Goal: Information Seeking & Learning: Learn about a topic

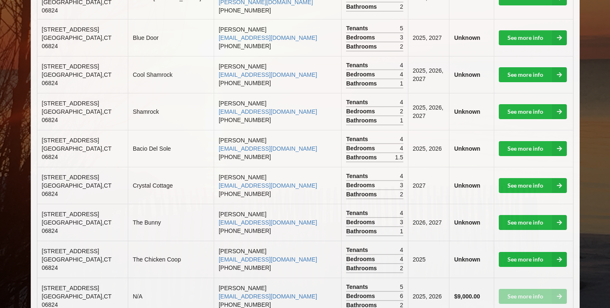
scroll to position [606, 0]
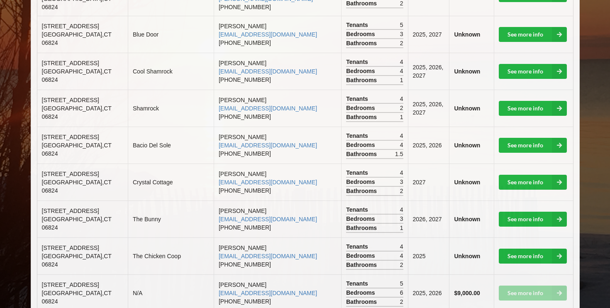
drag, startPoint x: 43, startPoint y: 134, endPoint x: 107, endPoint y: 134, distance: 63.9
click at [107, 163] on td "[STREET_ADDRESS]" at bounding box center [82, 181] width 90 height 37
drag, startPoint x: 103, startPoint y: 132, endPoint x: 43, endPoint y: 132, distance: 59.7
click at [43, 163] on td "[STREET_ADDRESS]" at bounding box center [82, 181] width 90 height 37
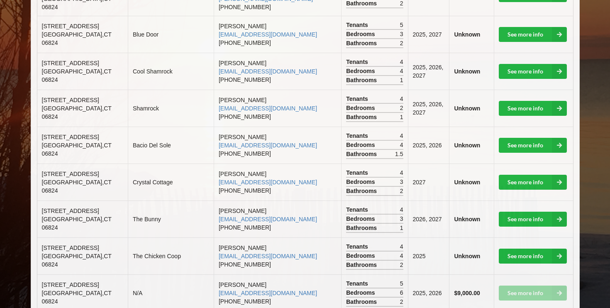
drag, startPoint x: 58, startPoint y: 139, endPoint x: 37, endPoint y: 129, distance: 23.2
click at [37, 163] on td "[STREET_ADDRESS]" at bounding box center [82, 181] width 90 height 37
copy span "[STREET_ADDRESS]"
click at [223, 127] on td "[PERSON_NAME] [EMAIL_ADDRESS][DOMAIN_NAME] [PHONE_NUMBER]" at bounding box center [277, 145] width 127 height 37
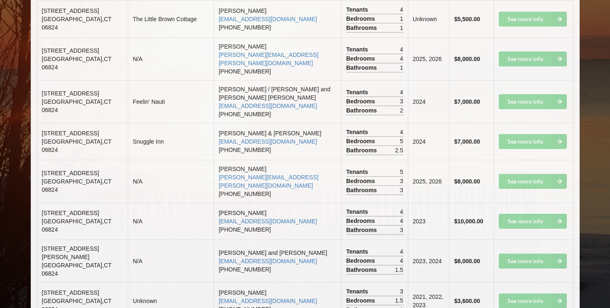
scroll to position [1367, 0]
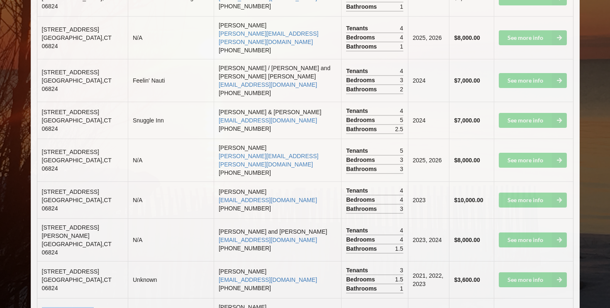
drag, startPoint x: 39, startPoint y: 224, endPoint x: 103, endPoint y: 224, distance: 63.9
copy span "[STREET_ADDRESS]"
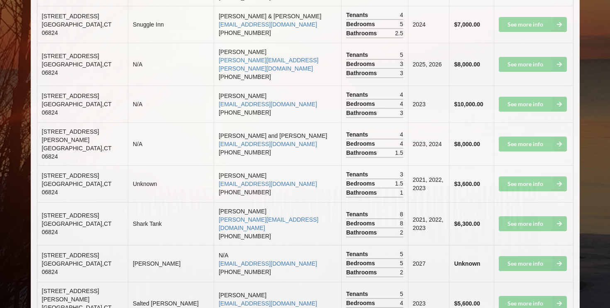
scroll to position [1465, 0]
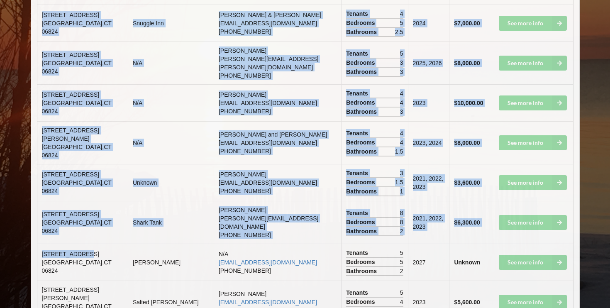
drag, startPoint x: 91, startPoint y: 163, endPoint x: 29, endPoint y: 163, distance: 62.2
click at [98, 243] on td "[STREET_ADDRESS]" at bounding box center [82, 261] width 90 height 37
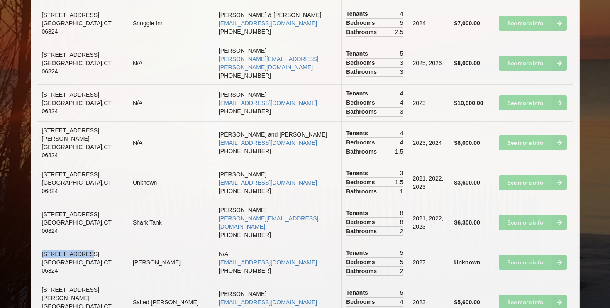
drag, startPoint x: 87, startPoint y: 166, endPoint x: 36, endPoint y: 167, distance: 50.2
copy span "[STREET_ADDRESS]"
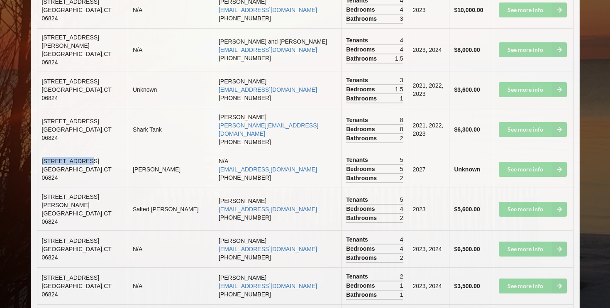
scroll to position [1558, 0]
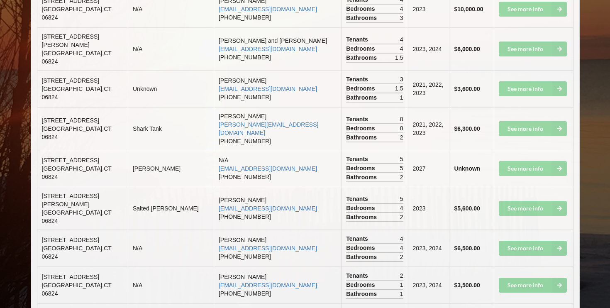
click at [161, 229] on td "N/A" at bounding box center [171, 247] width 86 height 37
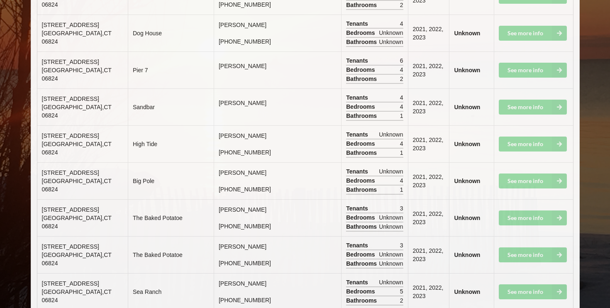
scroll to position [4883, 0]
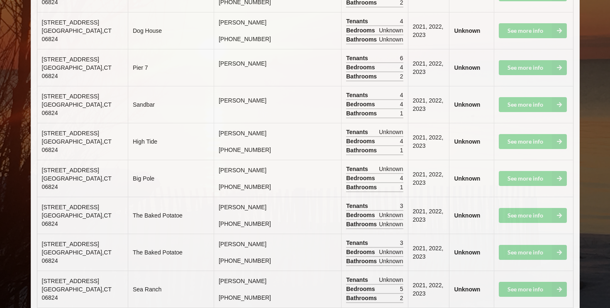
drag, startPoint x: 60, startPoint y: 227, endPoint x: 42, endPoint y: 218, distance: 19.9
copy span "[STREET_ADDRESS]"
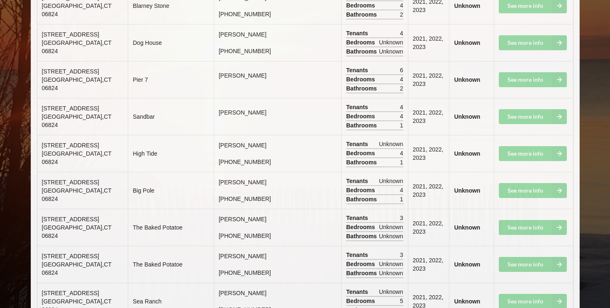
scroll to position [4866, 0]
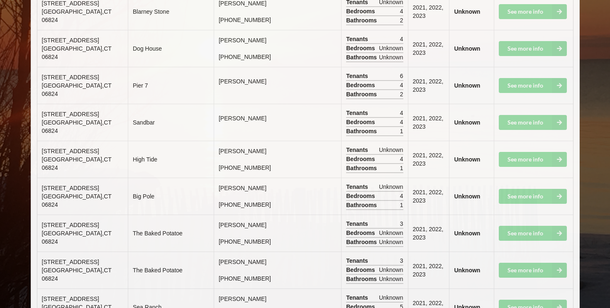
drag, startPoint x: 85, startPoint y: 127, endPoint x: 38, endPoint y: 127, distance: 46.9
copy span "[STREET_ADDRESS]"
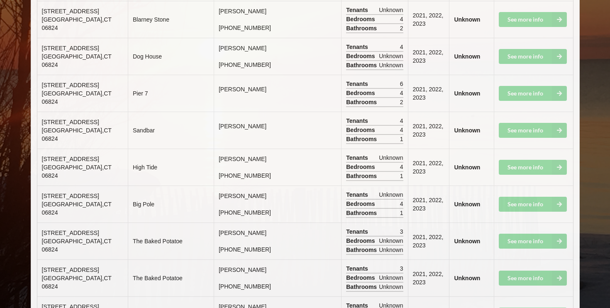
scroll to position [4857, 0]
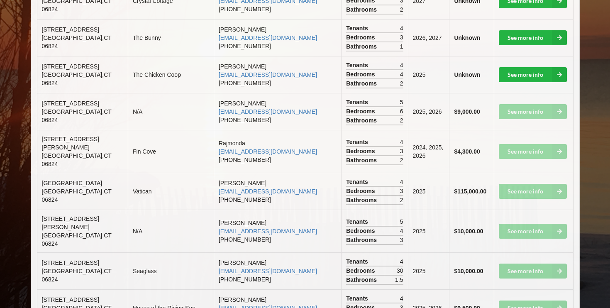
scroll to position [790, 0]
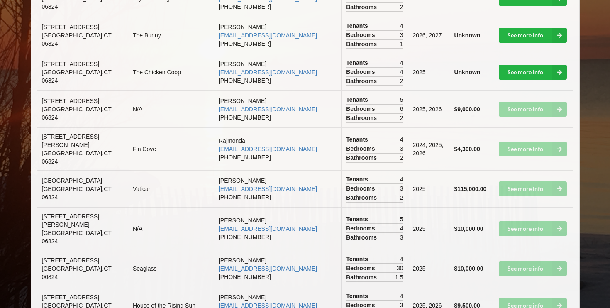
drag, startPoint x: 63, startPoint y: 216, endPoint x: 41, endPoint y: 208, distance: 24.0
click at [41, 250] on td "[STREET_ADDRESS]" at bounding box center [82, 268] width 90 height 37
copy span "[STREET_ADDRESS]"
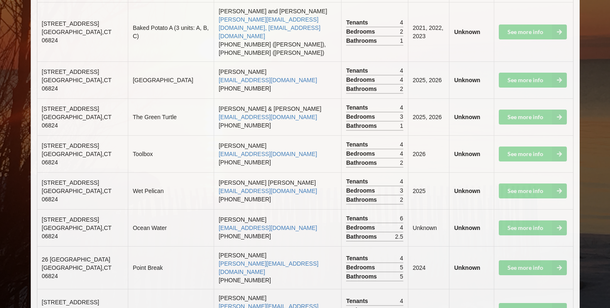
scroll to position [3163, 0]
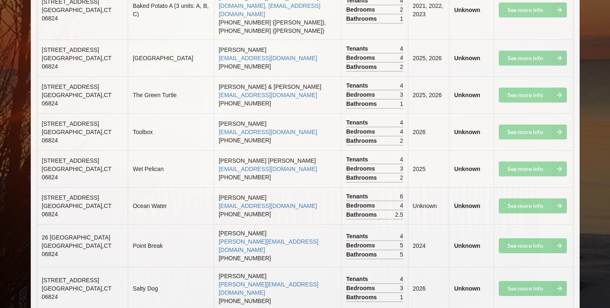
scroll to position [3185, 0]
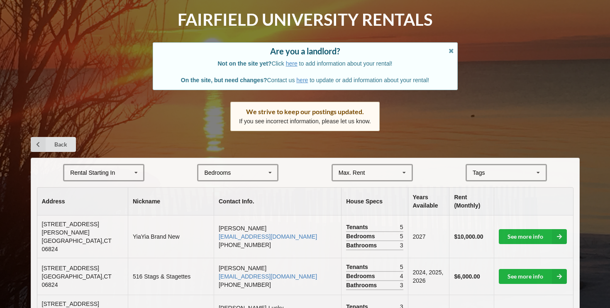
scroll to position [0, 0]
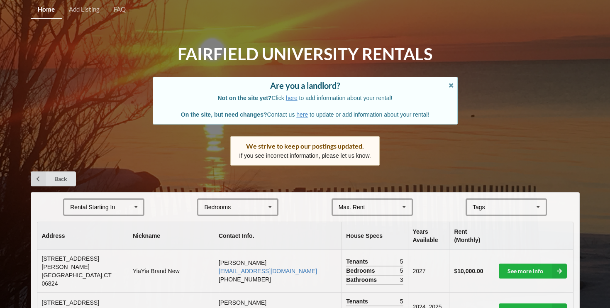
click at [132, 212] on icon at bounding box center [136, 207] width 12 height 15
click at [113, 241] on div "2026" at bounding box center [103, 237] width 79 height 15
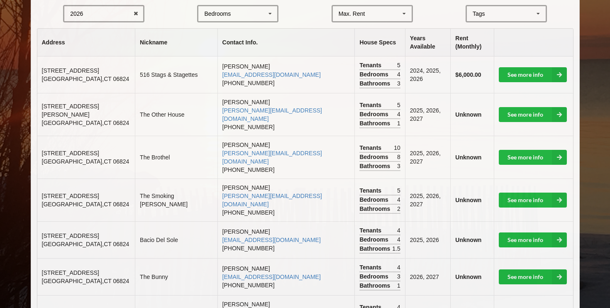
scroll to position [128, 0]
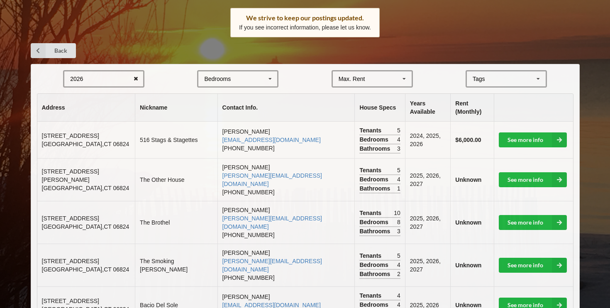
click at [141, 77] on icon at bounding box center [135, 78] width 13 height 15
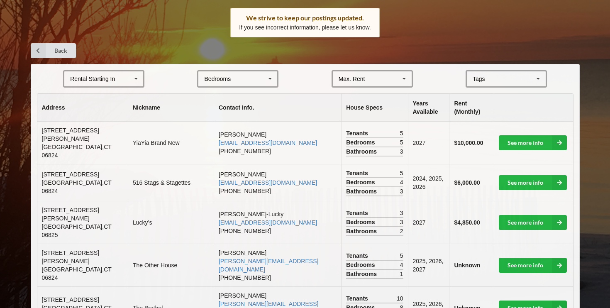
click at [125, 80] on div "Rental Starting In [DATE] 2026 2027 2028" at bounding box center [103, 78] width 81 height 17
click at [117, 122] on div "2027" at bounding box center [103, 124] width 79 height 15
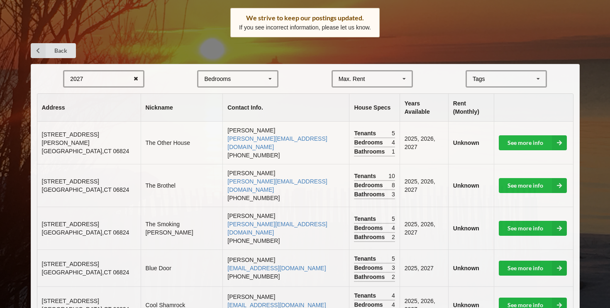
click at [140, 83] on icon at bounding box center [135, 78] width 13 height 15
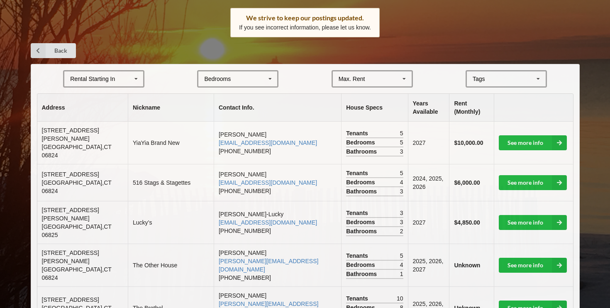
click at [130, 82] on icon at bounding box center [136, 78] width 12 height 15
click at [112, 127] on div "2027" at bounding box center [103, 124] width 79 height 15
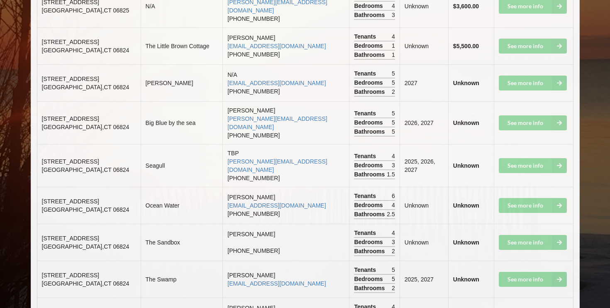
scroll to position [0, 0]
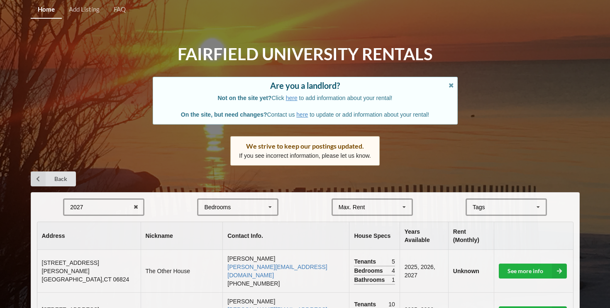
click at [129, 208] on div "2027 2025 2026 2027 2028" at bounding box center [103, 206] width 81 height 17
click at [138, 208] on icon at bounding box center [135, 207] width 13 height 15
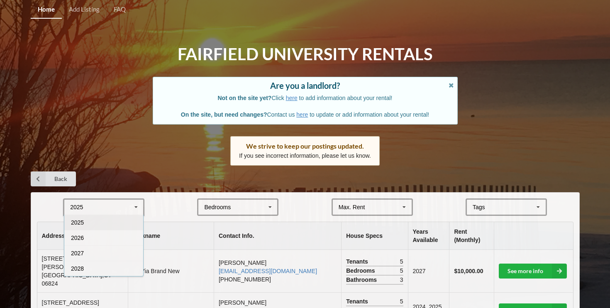
click at [167, 206] on form "2025 2025 2026 2027 2028 Bedrooms 1 2 3 4 5 6 7 8 Max. Rent $4,000 $5,000 $6,00…" at bounding box center [305, 206] width 536 height 17
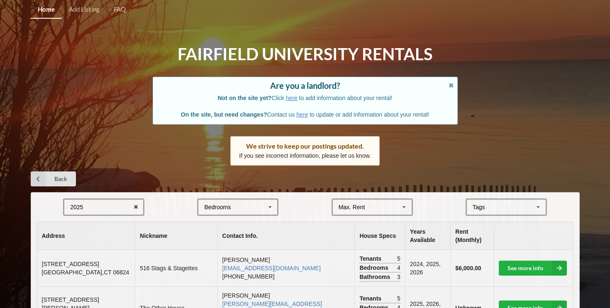
click at [241, 207] on div "Bedrooms 1 2 3 4 5 6 7 8" at bounding box center [237, 206] width 81 height 17
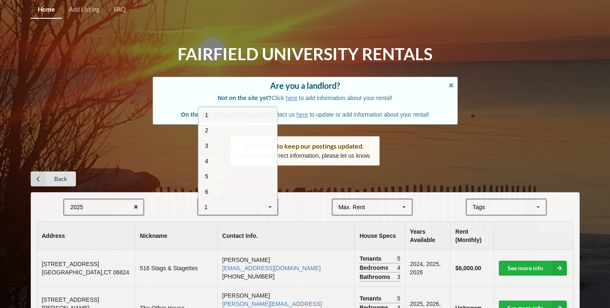
click at [302, 207] on form "2025 2025 2026 2027 2028 1 1 2 3 4 5 6 7 8 Max. Rent $4,000 $5,000 $6,000 $7,00…" at bounding box center [305, 206] width 536 height 17
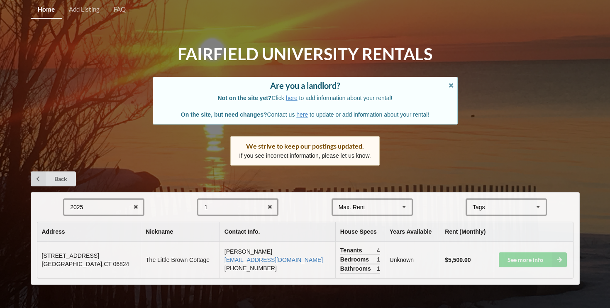
click at [509, 209] on div "[GEOGRAPHIC_DATA] Area Downtown" at bounding box center [505, 206] width 81 height 17
click at [474, 220] on span "Beachfront" at bounding box center [487, 222] width 28 height 7
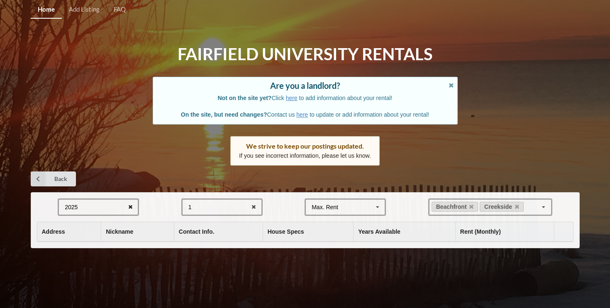
click at [127, 211] on icon at bounding box center [130, 207] width 13 height 15
click at [114, 211] on div "Rental Starting In [DATE] 2026 2027 2028" at bounding box center [98, 206] width 81 height 17
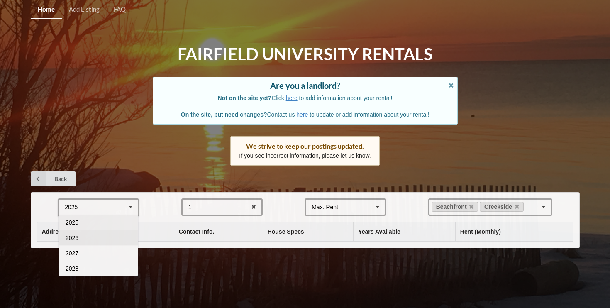
click at [105, 241] on div "2026" at bounding box center [98, 237] width 79 height 15
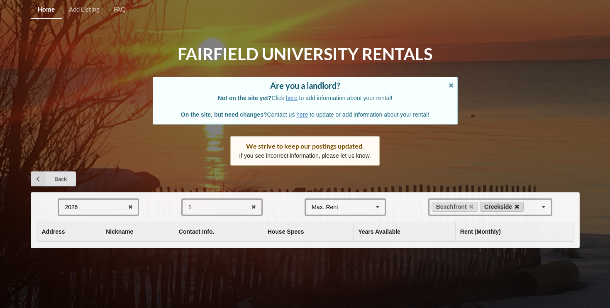
click at [517, 209] on icon at bounding box center [517, 206] width 4 height 5
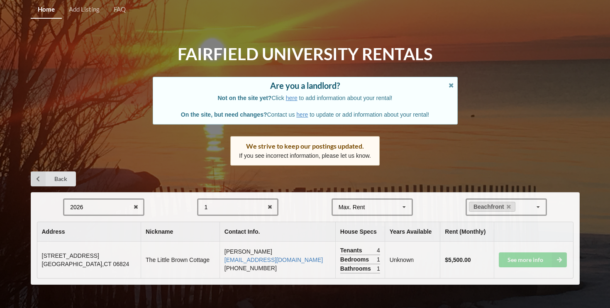
click at [175, 205] on form "2026 2025 2026 2027 2028 1 1 2 3 4 5 6 7 8 Max. Rent $4,000 $5,000 $6,000 $7,00…" at bounding box center [305, 206] width 536 height 17
